Goal: Find specific fact: Find specific fact

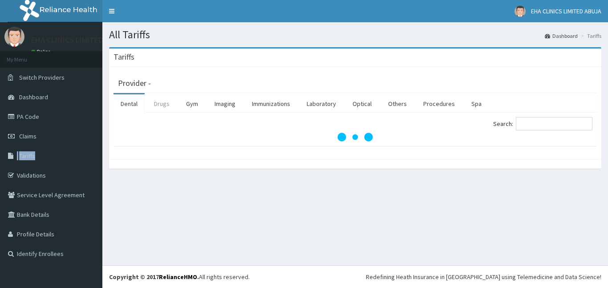
click at [157, 95] on link "Drugs" at bounding box center [162, 103] width 30 height 19
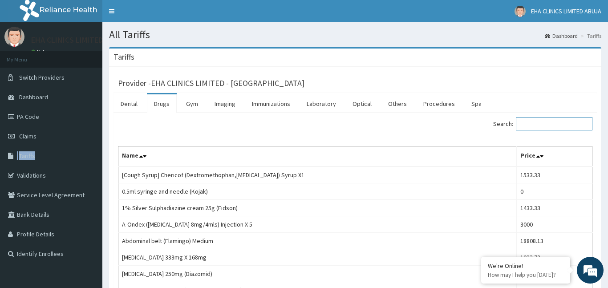
click at [550, 124] on input "Search:" at bounding box center [554, 123] width 77 height 13
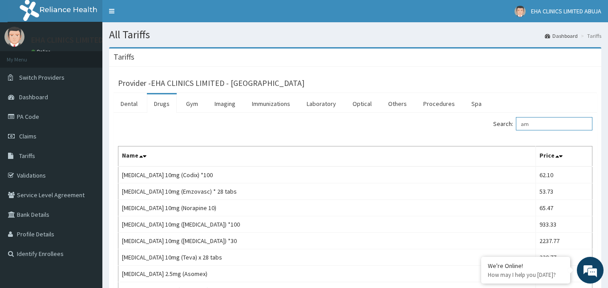
type input "a"
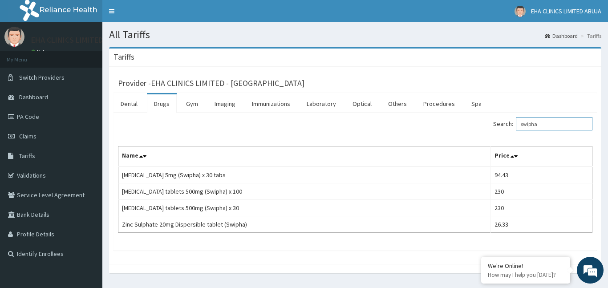
click at [525, 124] on input "swipha" at bounding box center [554, 123] width 77 height 13
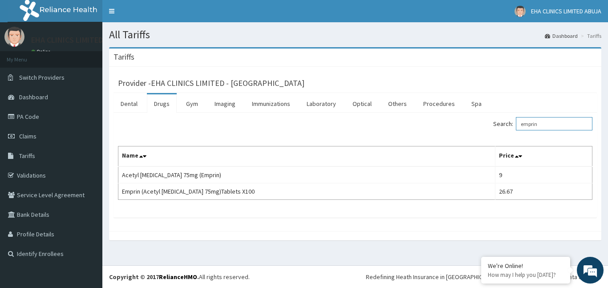
type input "emprin"
